Goal: Information Seeking & Learning: Learn about a topic

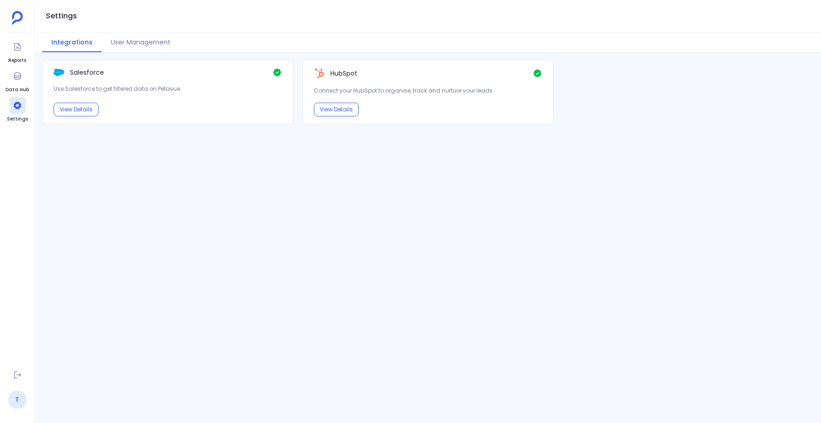
click at [20, 398] on link "T" at bounding box center [17, 399] width 18 height 18
click at [16, 72] on icon at bounding box center [17, 75] width 7 height 7
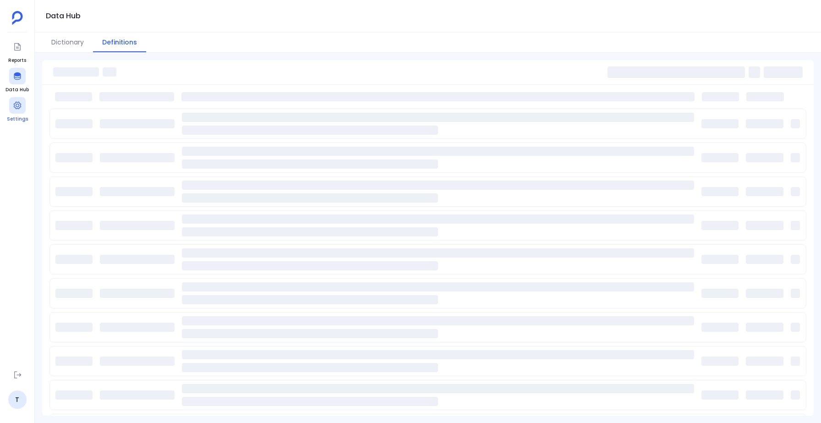
click at [10, 117] on span "Settings" at bounding box center [17, 118] width 21 height 7
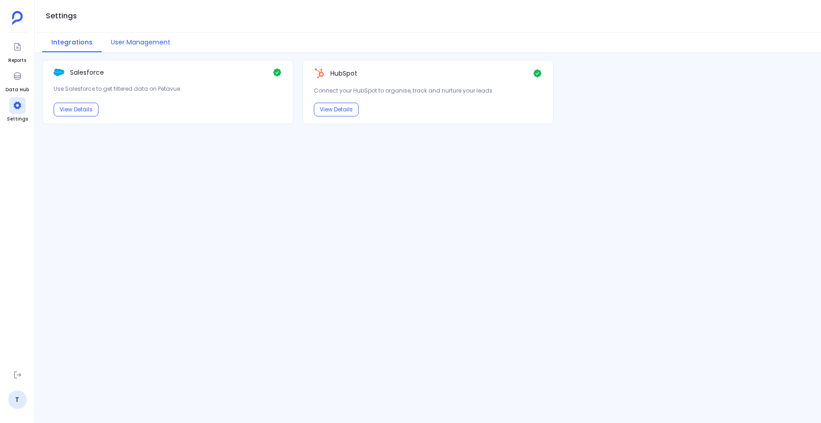
click at [132, 40] on button "User Management" at bounding box center [141, 43] width 78 height 20
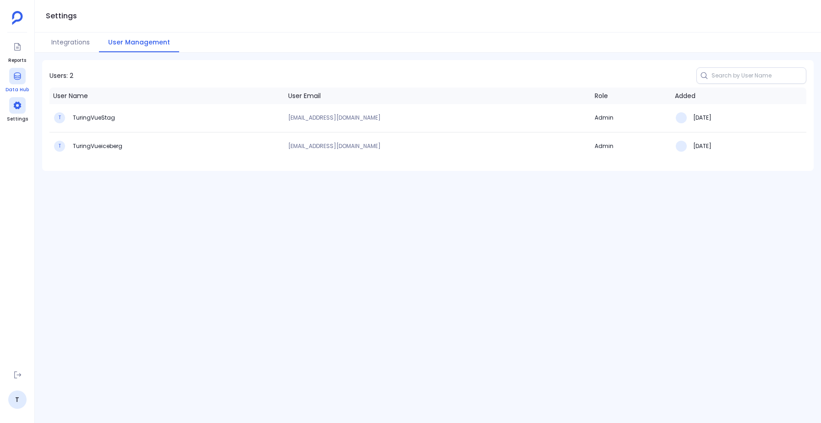
click at [19, 77] on icon at bounding box center [17, 75] width 9 height 9
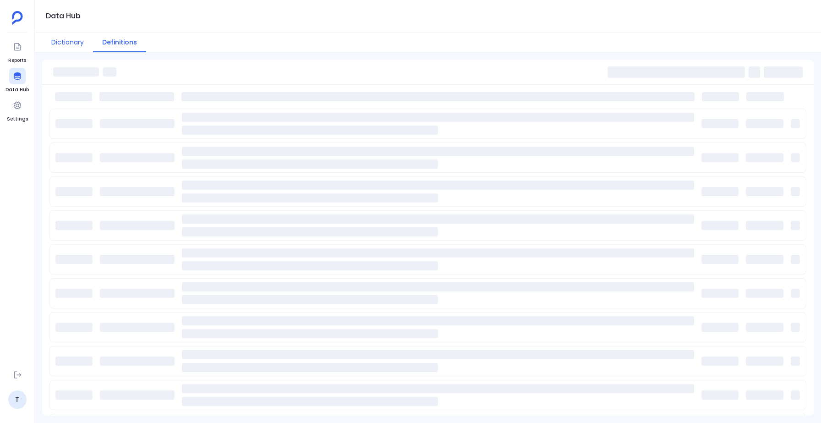
click at [74, 41] on button "Dictionary" at bounding box center [67, 43] width 51 height 20
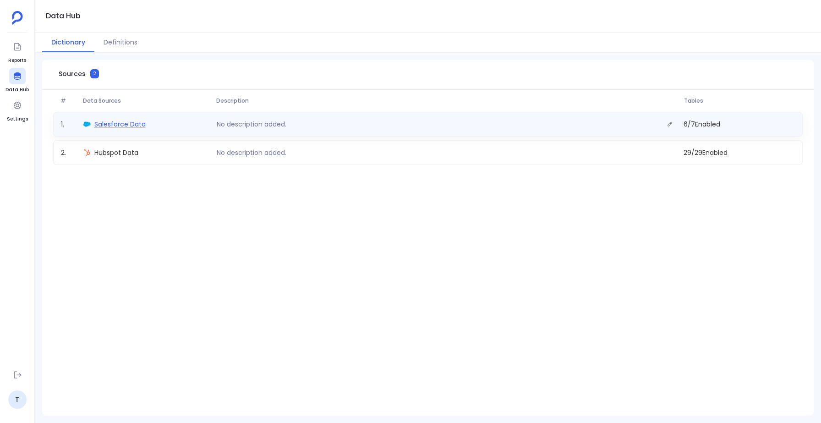
click at [101, 126] on span "Salesforce Data" at bounding box center [119, 124] width 51 height 9
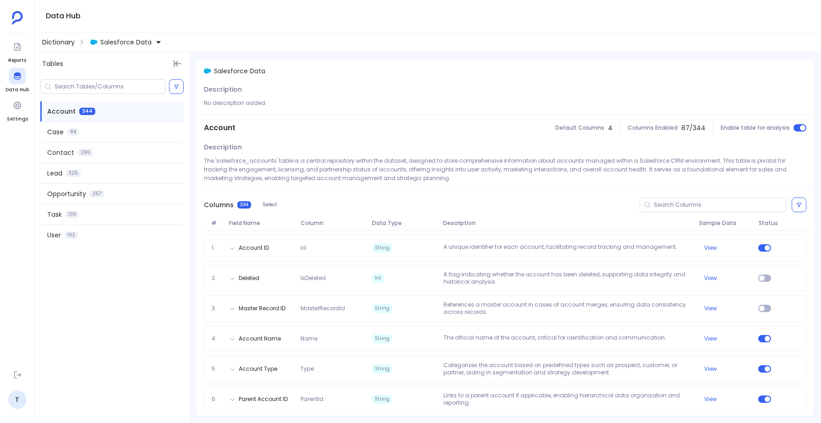
click at [64, 39] on span "Dictionary" at bounding box center [58, 42] width 33 height 9
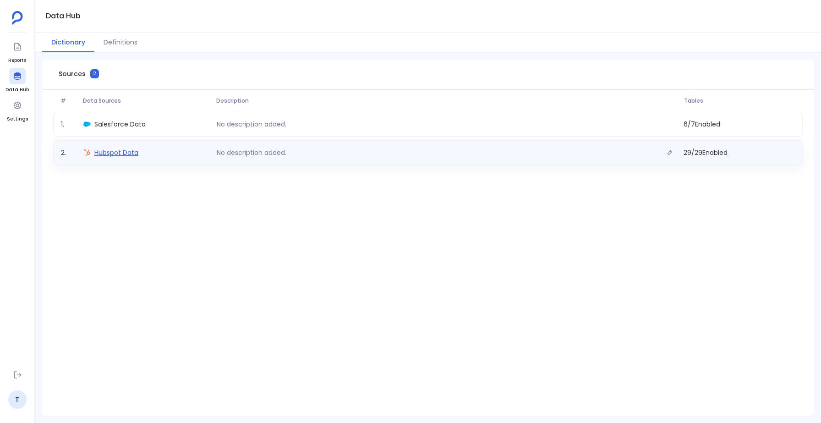
click at [109, 157] on span "Hubspot Data" at bounding box center [116, 152] width 44 height 9
